Goal: Find contact information: Find contact information

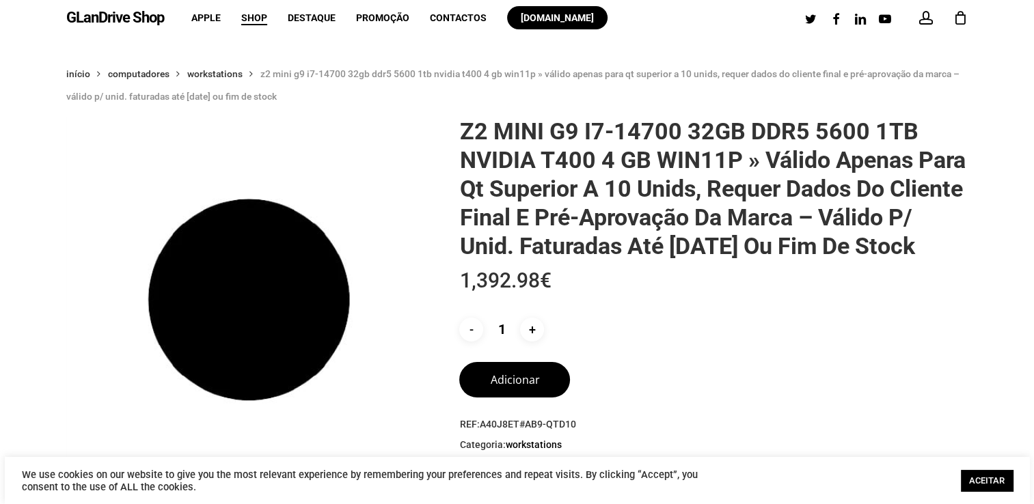
click at [354, 201] on img at bounding box center [249, 300] width 366 height 366
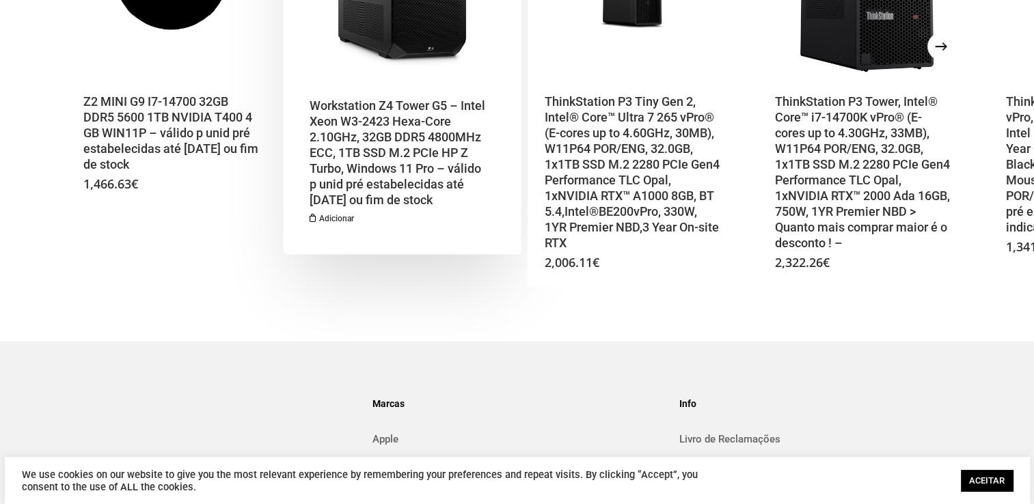
scroll to position [1066, 0]
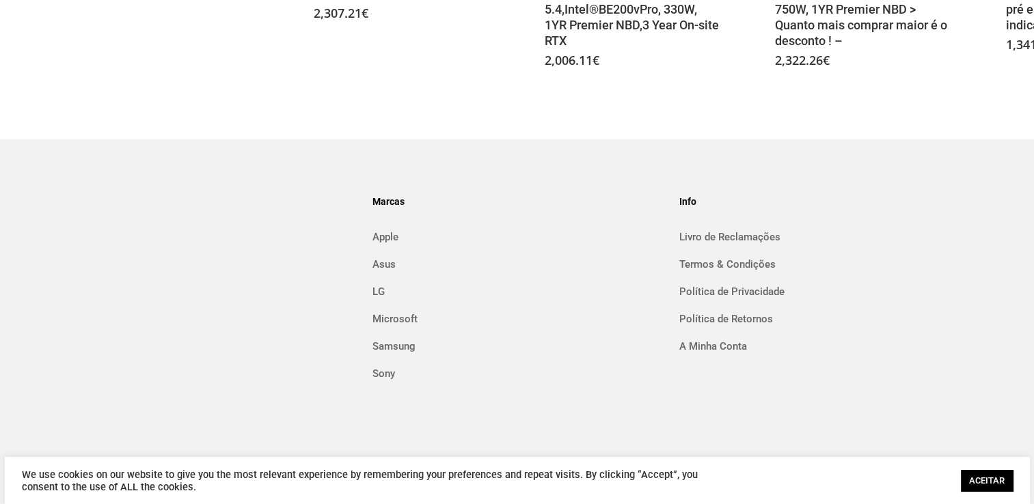
click at [973, 483] on link "ACEITAR" at bounding box center [987, 480] width 52 height 21
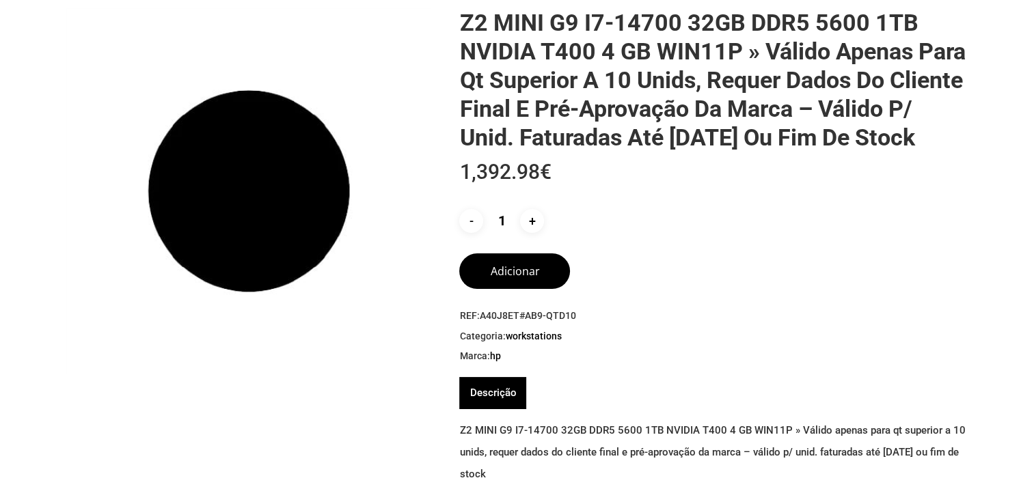
scroll to position [0, 0]
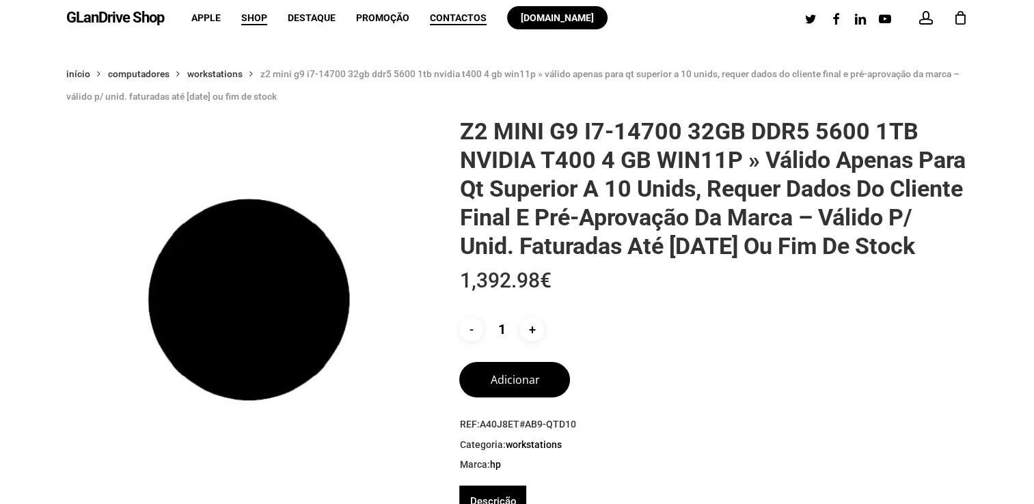
click at [465, 13] on span "Contactos" at bounding box center [458, 17] width 57 height 11
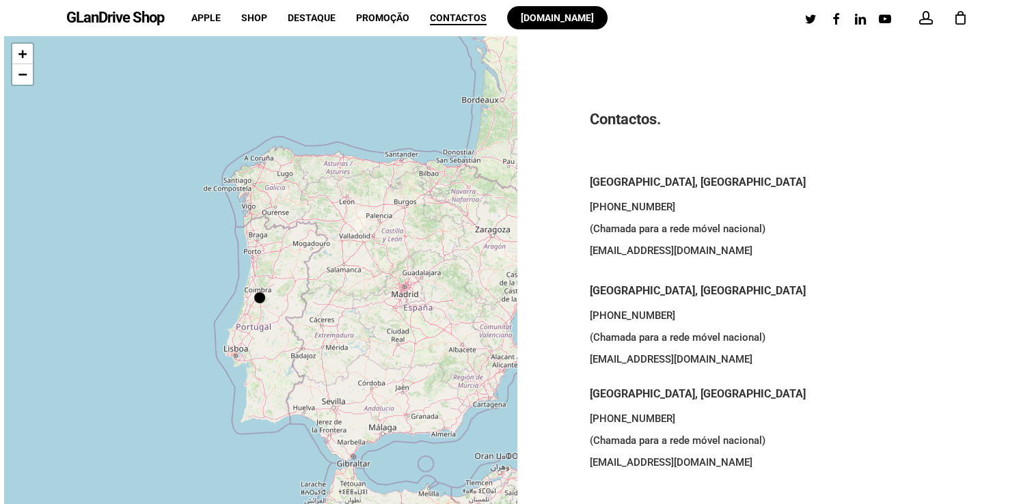
click at [637, 252] on p "[PHONE_NUMBER] (Chamada para a rede móvel nacional) [EMAIL_ADDRESS][DOMAIN_NAME]" at bounding box center [773, 236] width 368 height 81
drag, startPoint x: 677, startPoint y: 253, endPoint x: 591, endPoint y: 255, distance: 86.1
click at [591, 255] on p "[PHONE_NUMBER] (Chamada para a rede móvel nacional) [EMAIL_ADDRESS][DOMAIN_NAME]" at bounding box center [773, 236] width 368 height 81
copy p "[EMAIL_ADDRESS][DOMAIN_NAME]"
drag, startPoint x: 684, startPoint y: 359, endPoint x: 589, endPoint y: 355, distance: 95.1
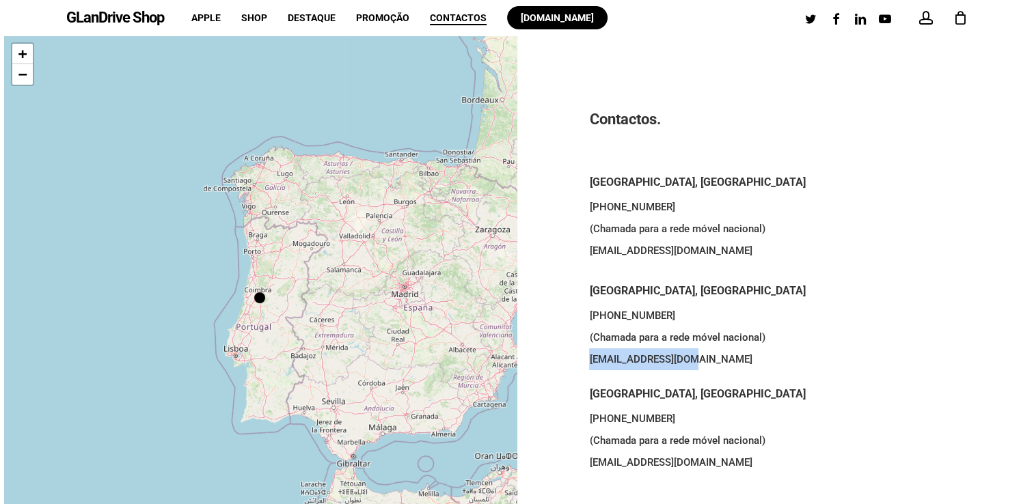
click at [589, 355] on div "Contactos. [GEOGRAPHIC_DATA], [GEOGRAPHIC_DATA] [PHONE_NUMBER] (Chamada para a …" at bounding box center [773, 299] width 513 height 526
drag, startPoint x: 589, startPoint y: 355, endPoint x: 601, endPoint y: 360, distance: 13.2
copy p "[EMAIL_ADDRESS][DOMAIN_NAME]"
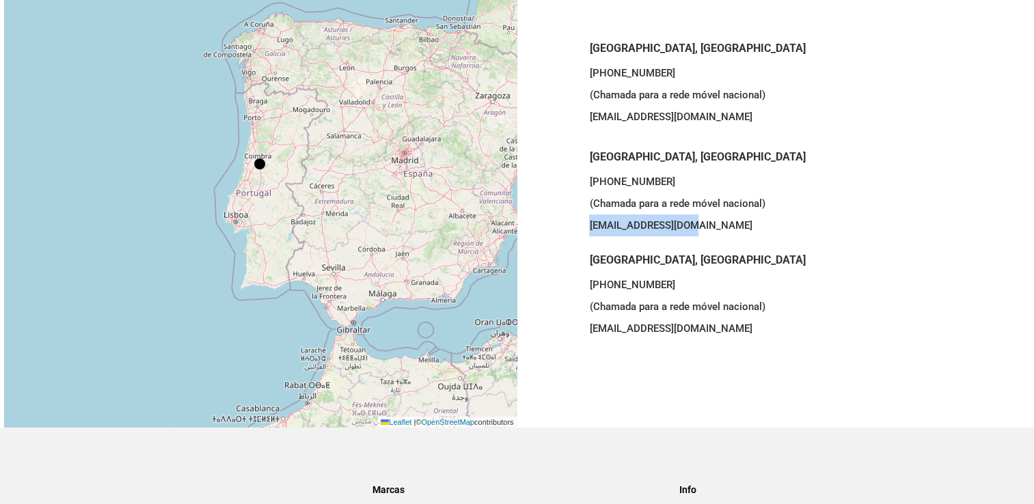
scroll to position [137, 0]
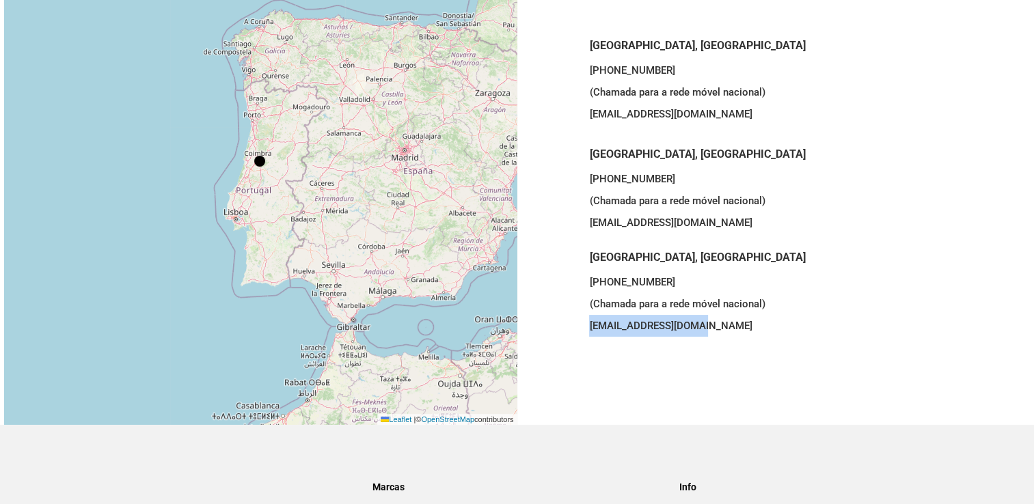
drag, startPoint x: 694, startPoint y: 324, endPoint x: 588, endPoint y: 325, distance: 106.6
click at [588, 325] on div "Contactos. [GEOGRAPHIC_DATA], [GEOGRAPHIC_DATA] [PHONE_NUMBER] (Chamada para a …" at bounding box center [773, 162] width 513 height 526
copy p "[EMAIL_ADDRESS][DOMAIN_NAME]"
